Goal: Information Seeking & Learning: Learn about a topic

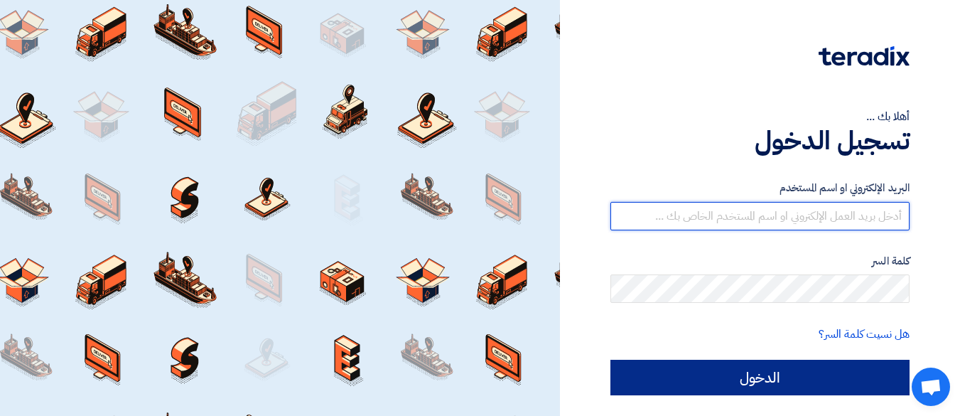
type input "[EMAIL_ADDRESS][DOMAIN_NAME]"
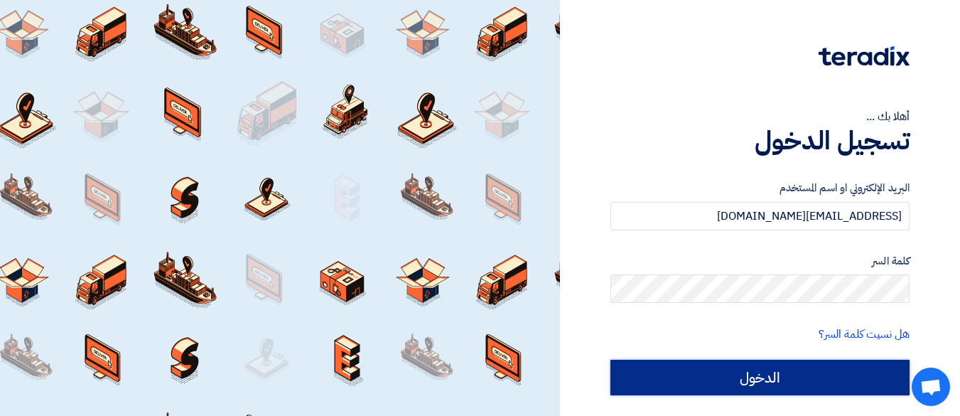
click at [797, 385] on input "الدخول" at bounding box center [759, 378] width 299 height 36
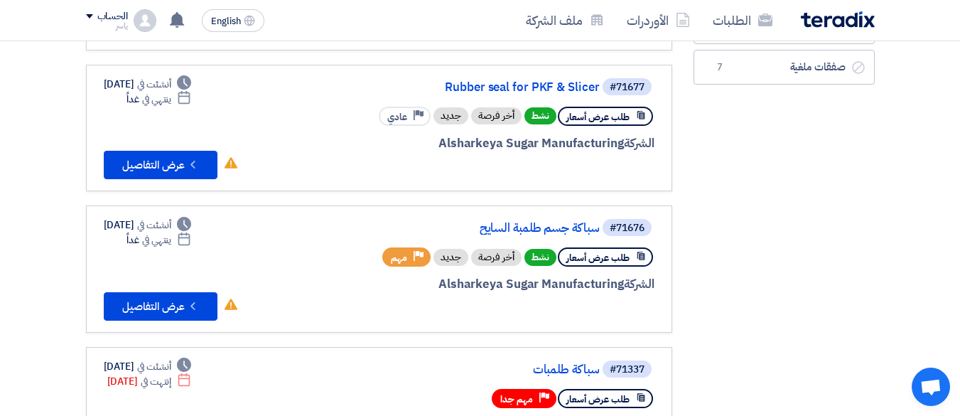
scroll to position [284, 0]
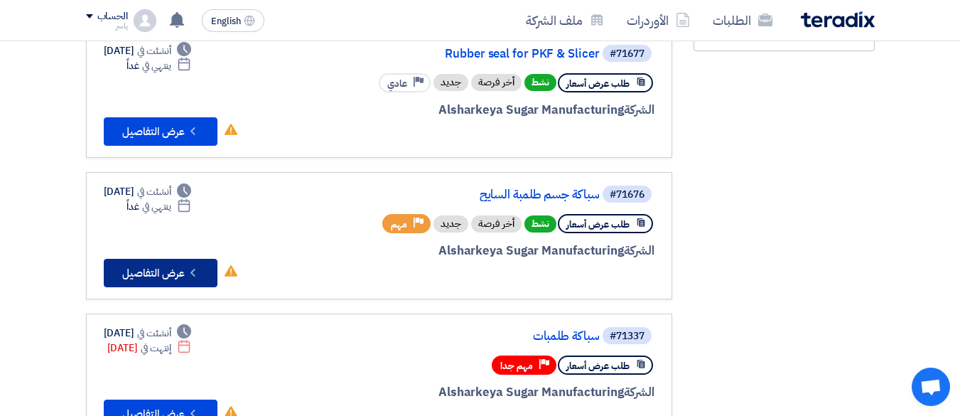
click at [144, 271] on button "Check details عرض التفاصيل" at bounding box center [161, 273] width 114 height 28
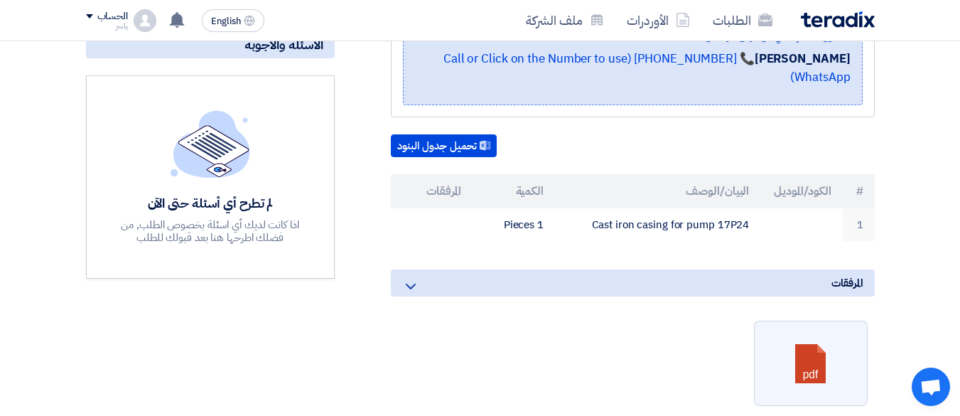
scroll to position [355, 0]
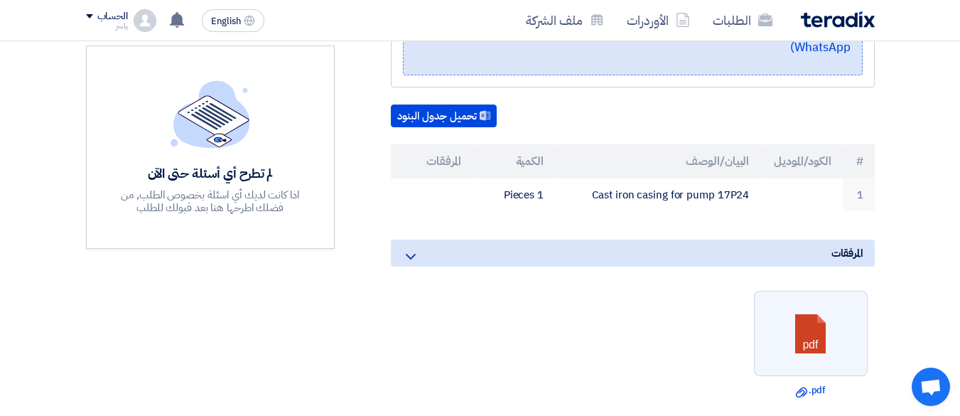
drag, startPoint x: 592, startPoint y: 175, endPoint x: 805, endPoint y: 153, distance: 214.3
click at [799, 178] on tr "1 Cast iron casing for pump 17P24 1 Pieces" at bounding box center [633, 194] width 484 height 33
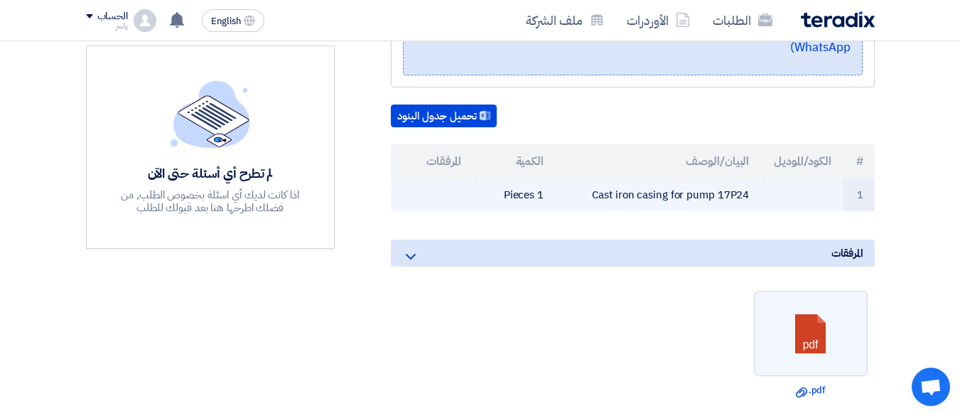
copy tr "Cast iron casing for pump 17P24"
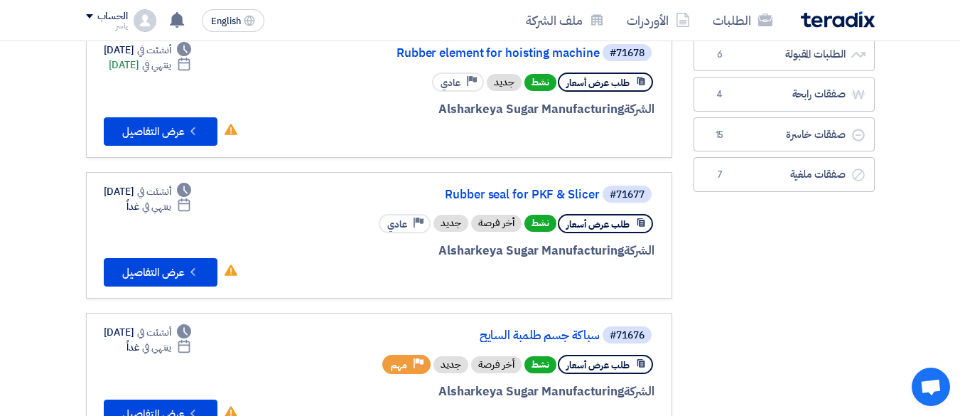
scroll to position [142, 0]
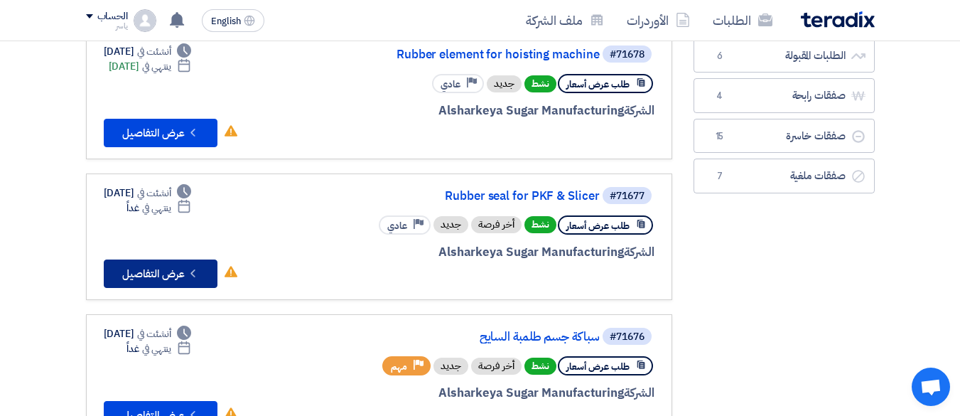
click at [171, 269] on button "Check details عرض التفاصيل" at bounding box center [161, 273] width 114 height 28
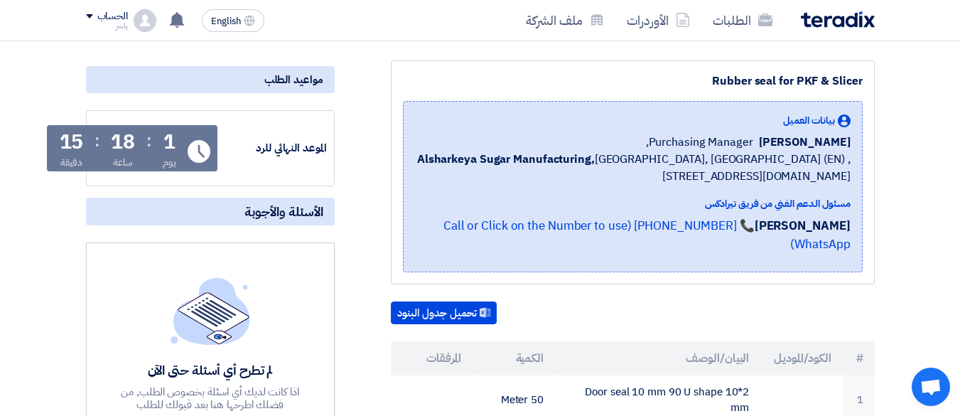
scroll to position [426, 0]
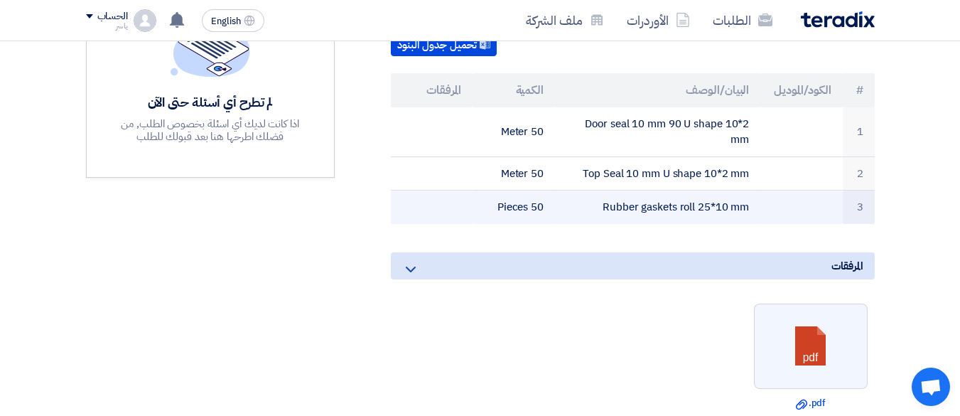
drag, startPoint x: 760, startPoint y: 100, endPoint x: 597, endPoint y: 191, distance: 186.4
click at [597, 191] on tbody "1 Door seal 10 mm 90 U shape 10*2 mm 50 Meter 2 Top Seal 10 mm U shape 10*2 mm …" at bounding box center [633, 165] width 484 height 117
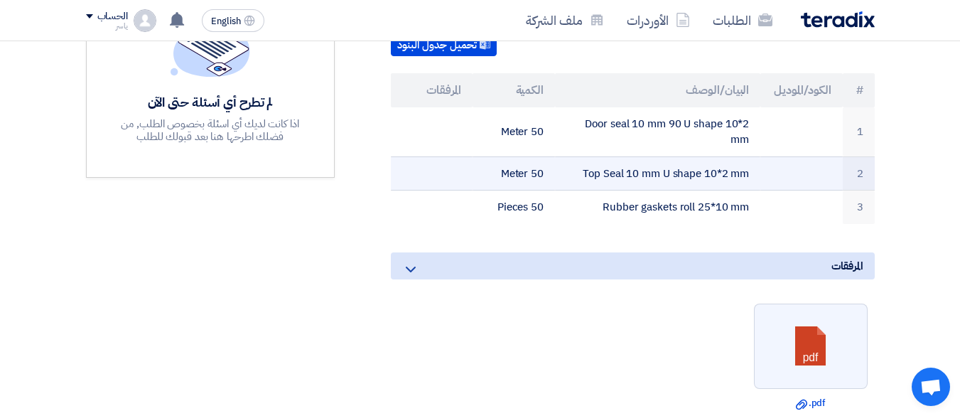
copy tbody "Door seal 10 mm 90 U shape 10*2 mm 50 Meter 2 Top Seal 10 mm U shape 10*2 mm 50…"
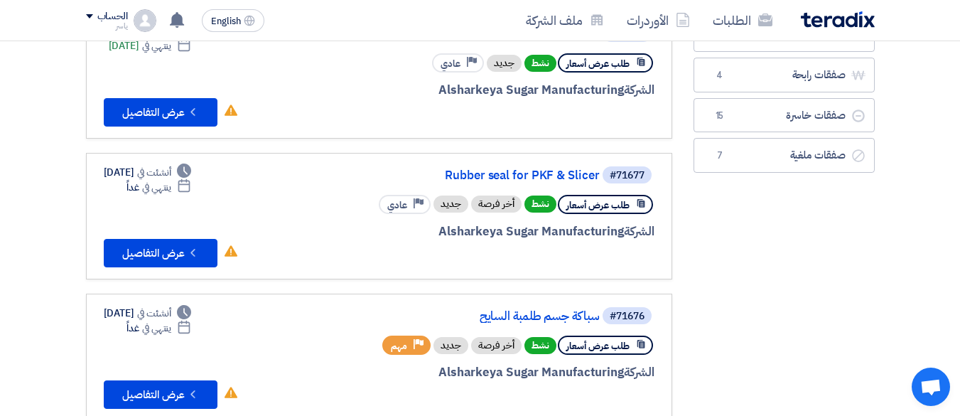
scroll to position [142, 0]
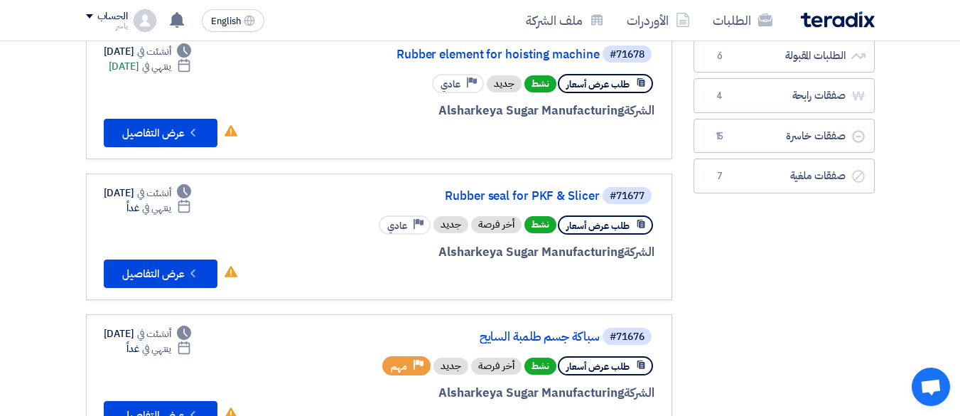
click at [389, 120] on div "#71678 Rubber element for hoisting machine طلب عرض أسعار نشط جديد Priority عادي…" at bounding box center [484, 95] width 342 height 103
click at [196, 126] on icon "Check details" at bounding box center [193, 133] width 14 height 14
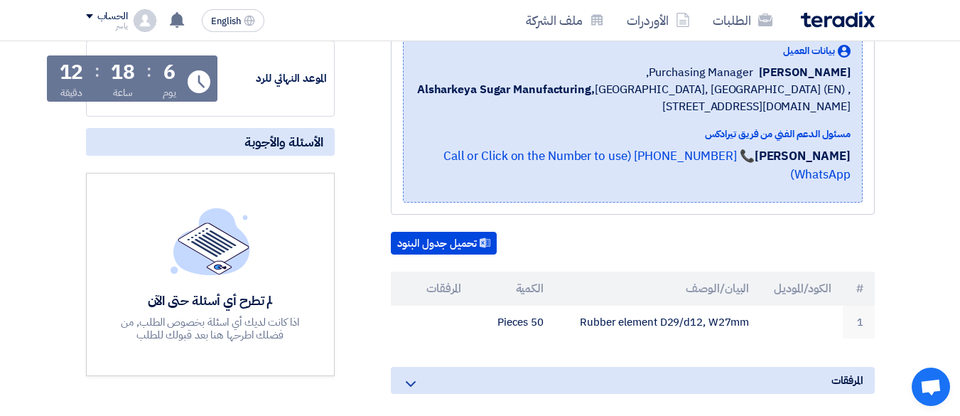
scroll to position [213, 0]
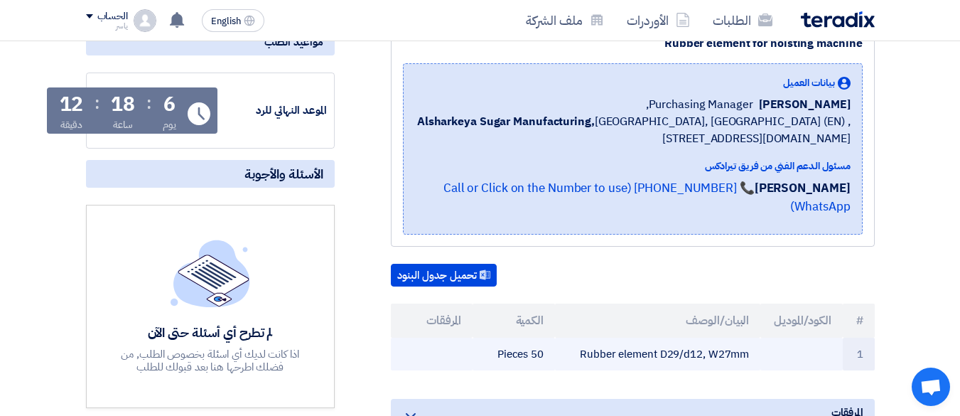
drag, startPoint x: 754, startPoint y: 335, endPoint x: 589, endPoint y: 332, distance: 164.9
click at [586, 338] on td "Rubber element D29/d12, W27mm" at bounding box center [657, 354] width 205 height 33
drag, startPoint x: 589, startPoint y: 332, endPoint x: 559, endPoint y: 347, distance: 34.0
click at [559, 347] on td "Rubber element D29/d12, W27mm" at bounding box center [657, 354] width 205 height 33
drag, startPoint x: 567, startPoint y: 333, endPoint x: 746, endPoint y: 339, distance: 179.2
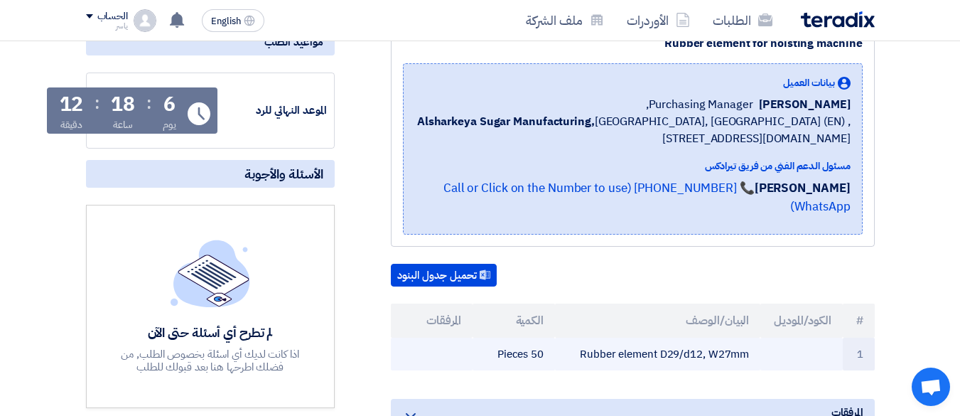
click at [758, 339] on td "Rubber element D29/d12, W27mm" at bounding box center [657, 354] width 205 height 33
copy td "Rubber element D29/d12, W27mm"
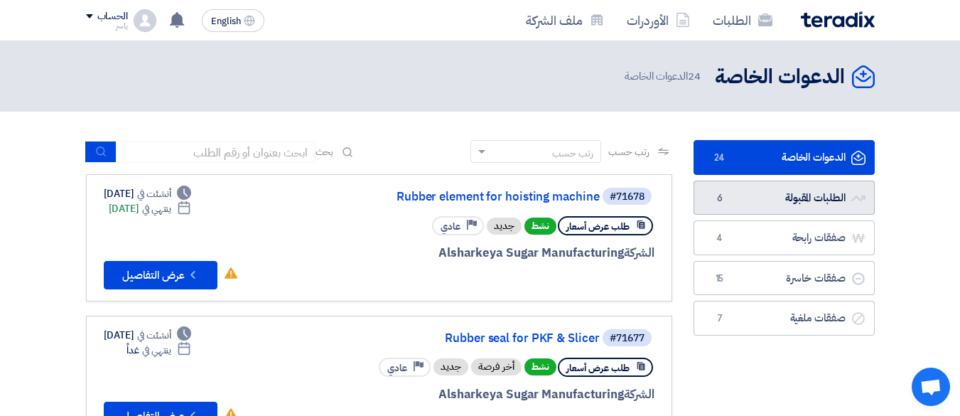
click at [771, 197] on link "الطلبات المقبولة الطلبات المقبولة 6" at bounding box center [784, 198] width 181 height 35
